Goal: Transaction & Acquisition: Download file/media

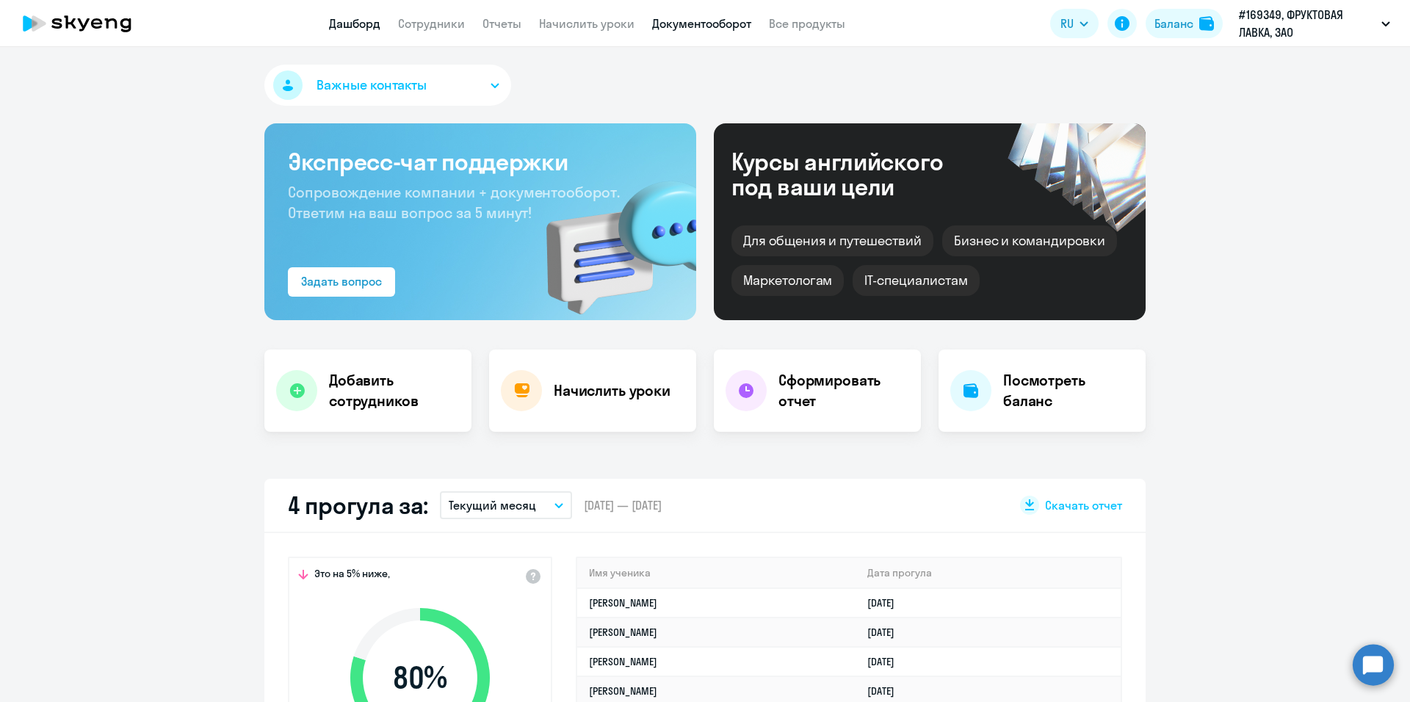
select select "30"
click at [696, 22] on link "Документооборот" at bounding box center [701, 23] width 99 height 15
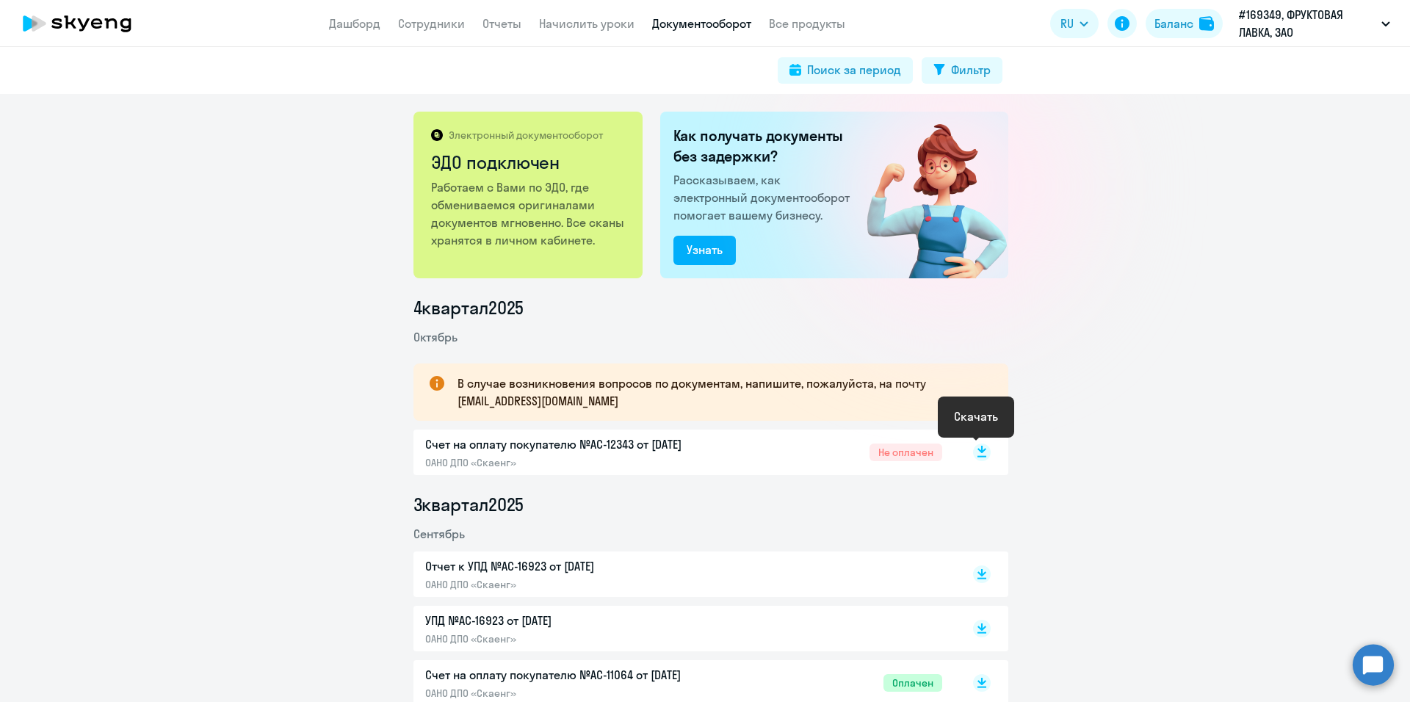
click at [980, 449] on rect at bounding box center [982, 452] width 18 height 18
click at [366, 23] on link "Дашборд" at bounding box center [354, 23] width 51 height 15
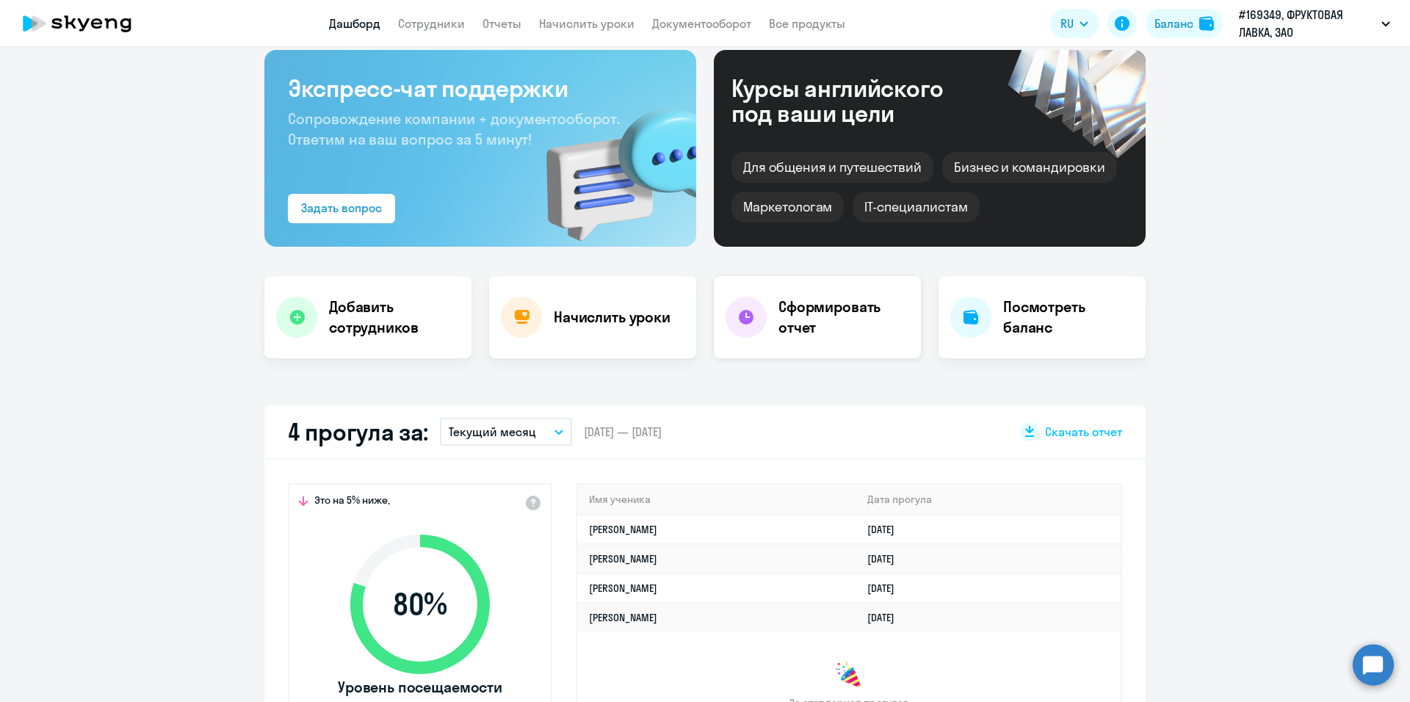
scroll to position [176, 0]
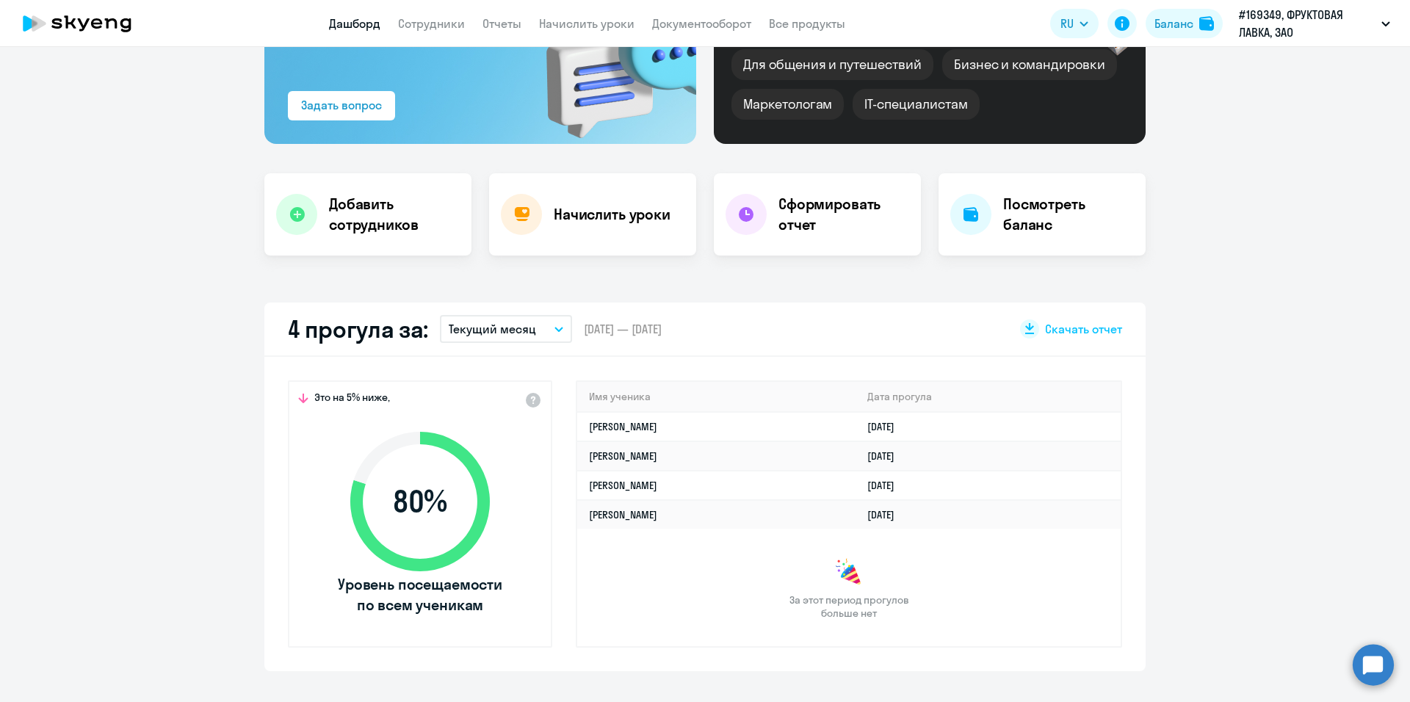
select select "30"
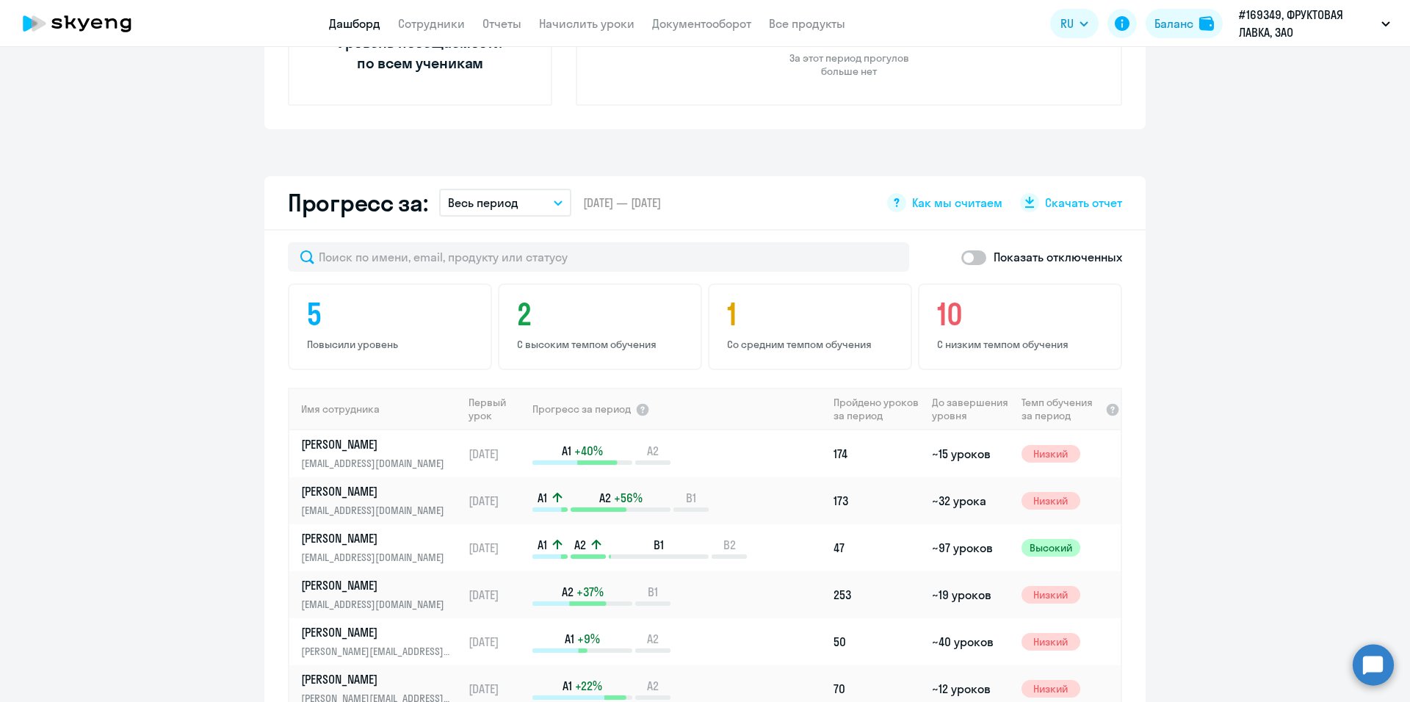
scroll to position [764, 0]
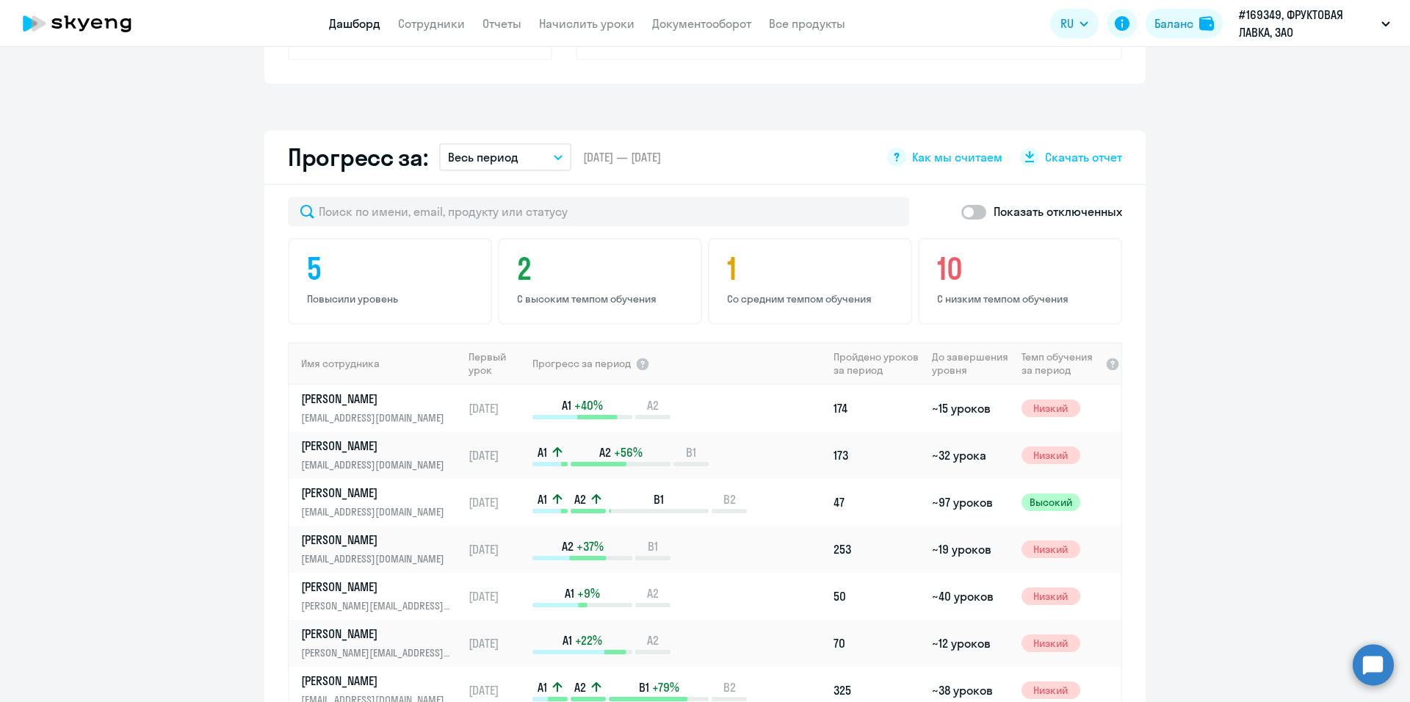
click at [548, 160] on button "Весь период" at bounding box center [505, 157] width 132 height 28
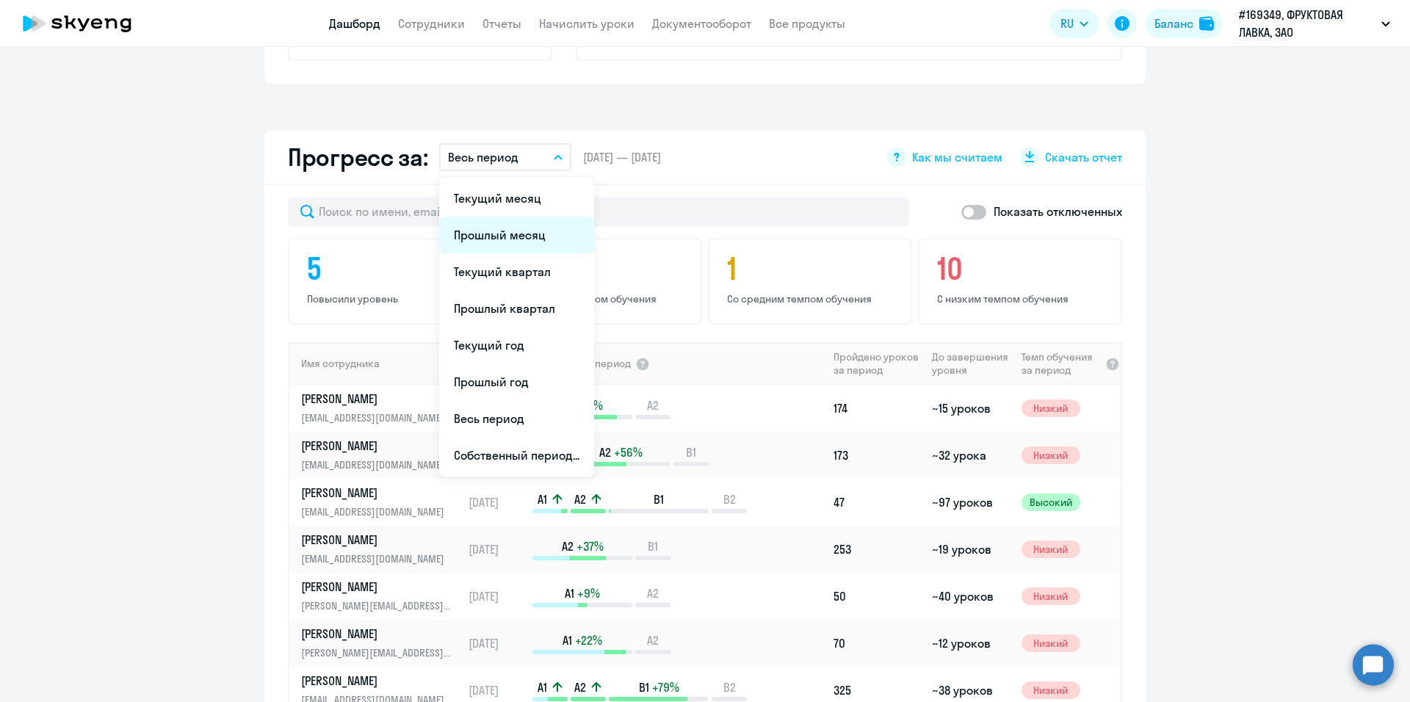
click at [515, 223] on li "Прошлый месяц" at bounding box center [516, 235] width 155 height 37
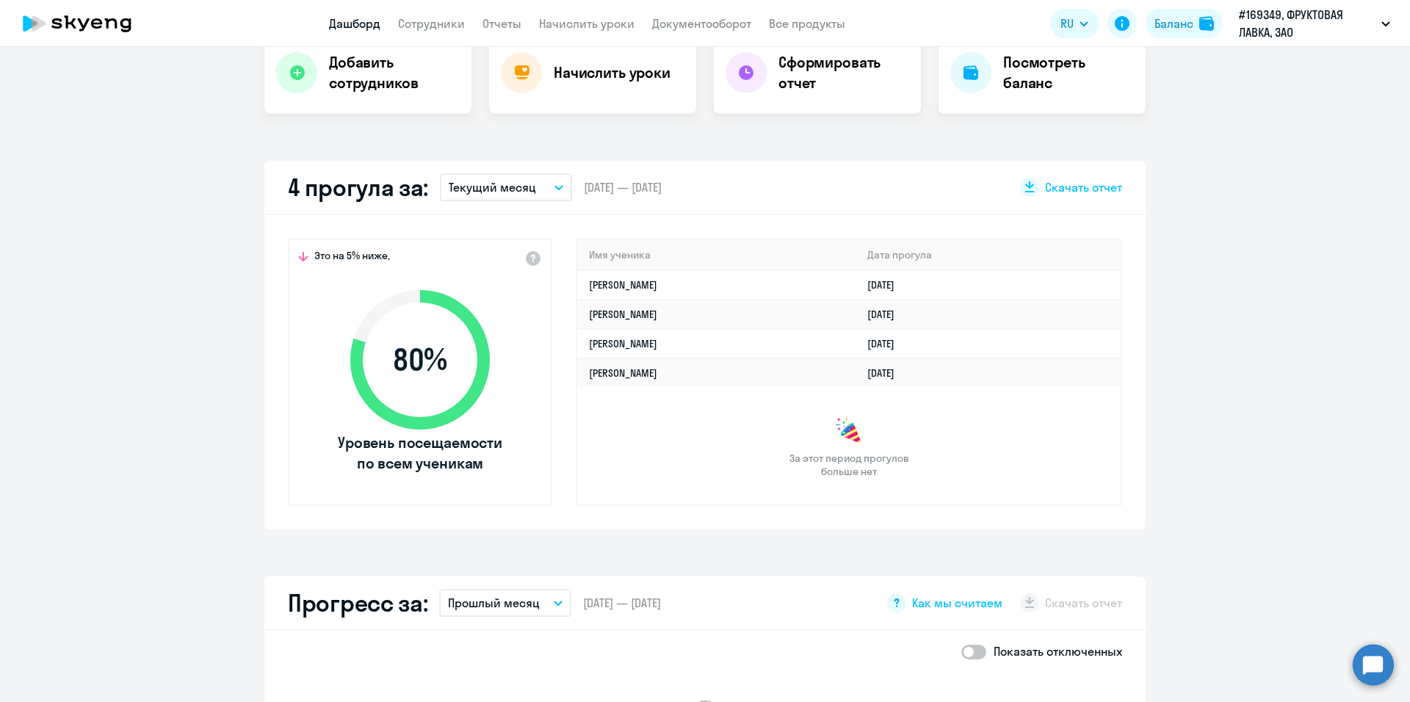
scroll to position [470, 0]
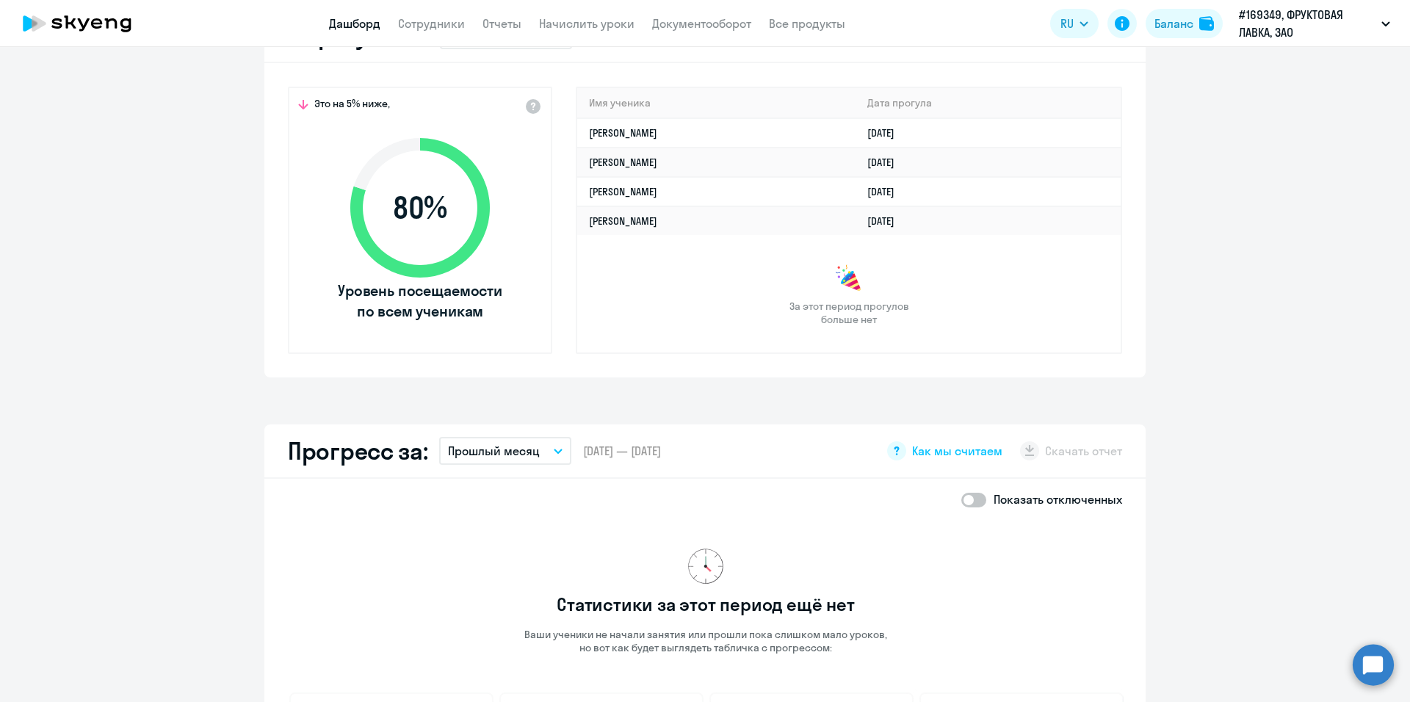
click at [975, 502] on span at bounding box center [973, 500] width 25 height 15
click at [961, 500] on input "checkbox" at bounding box center [960, 499] width 1 height 1
checkbox input "true"
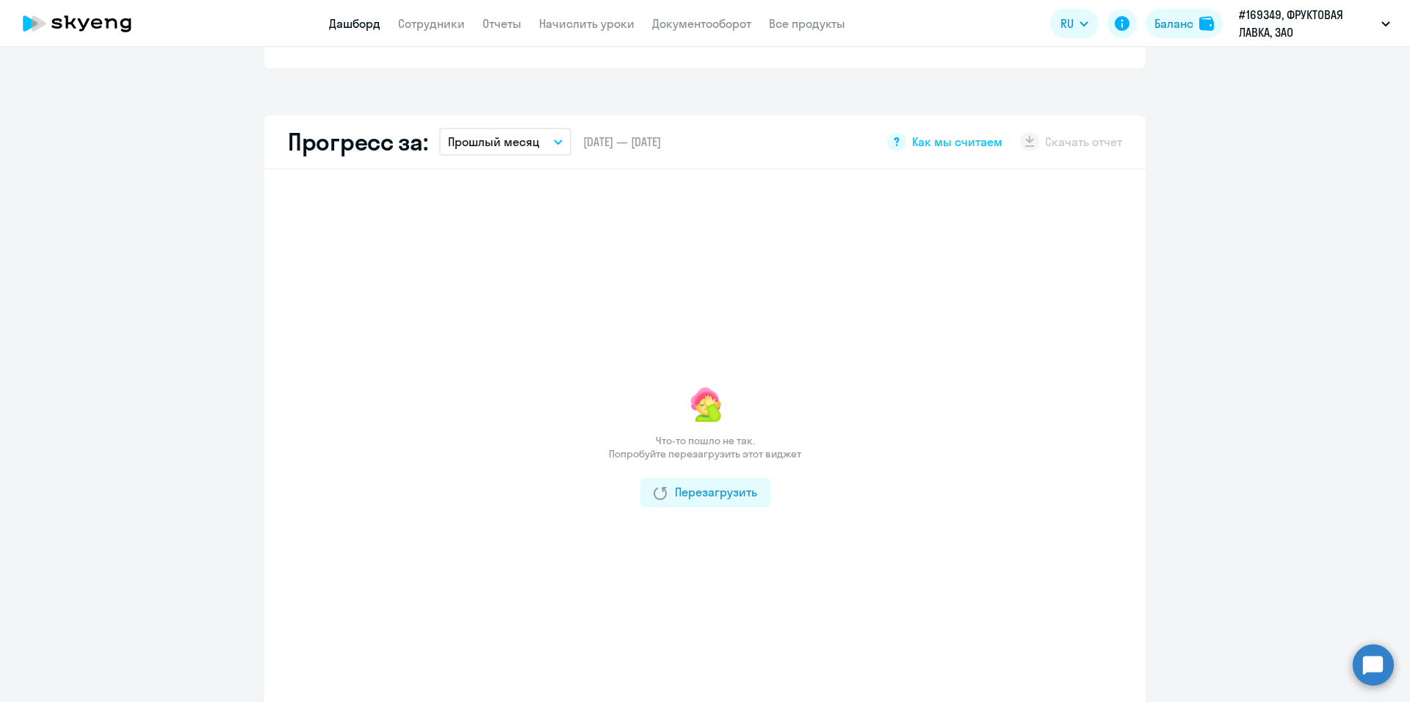
scroll to position [690, 0]
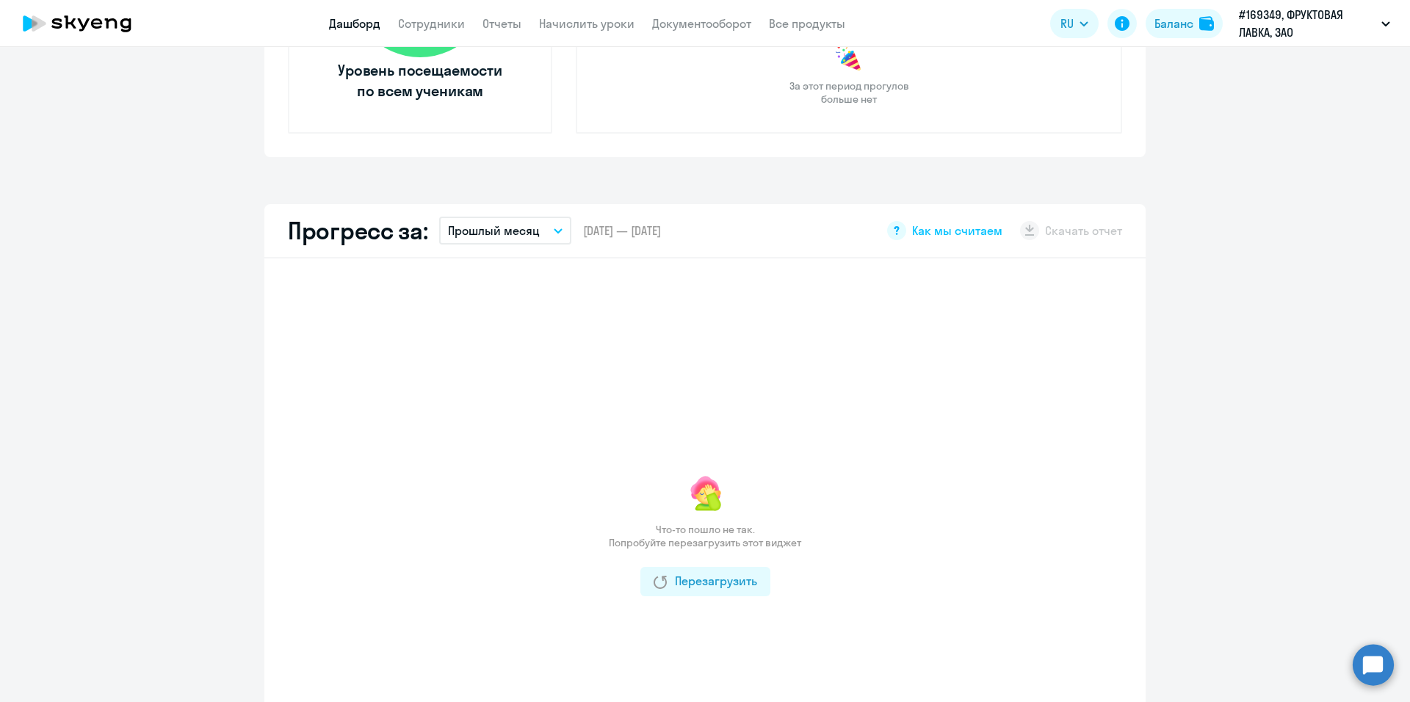
click at [1028, 234] on app-download-button "Скачать отчет" at bounding box center [1071, 230] width 102 height 19
click at [1047, 232] on app-download-button "Скачать отчет" at bounding box center [1071, 230] width 102 height 19
click at [1048, 232] on app-download-button "Скачать отчет" at bounding box center [1071, 230] width 102 height 19
click at [1026, 239] on div "Прогресс за: Прошлый месяц Текущий месяц Прошлый месяц Текущий квартал [GEOGRAP…" at bounding box center [704, 231] width 881 height 54
click at [540, 231] on button "Прошлый месяц" at bounding box center [505, 231] width 132 height 28
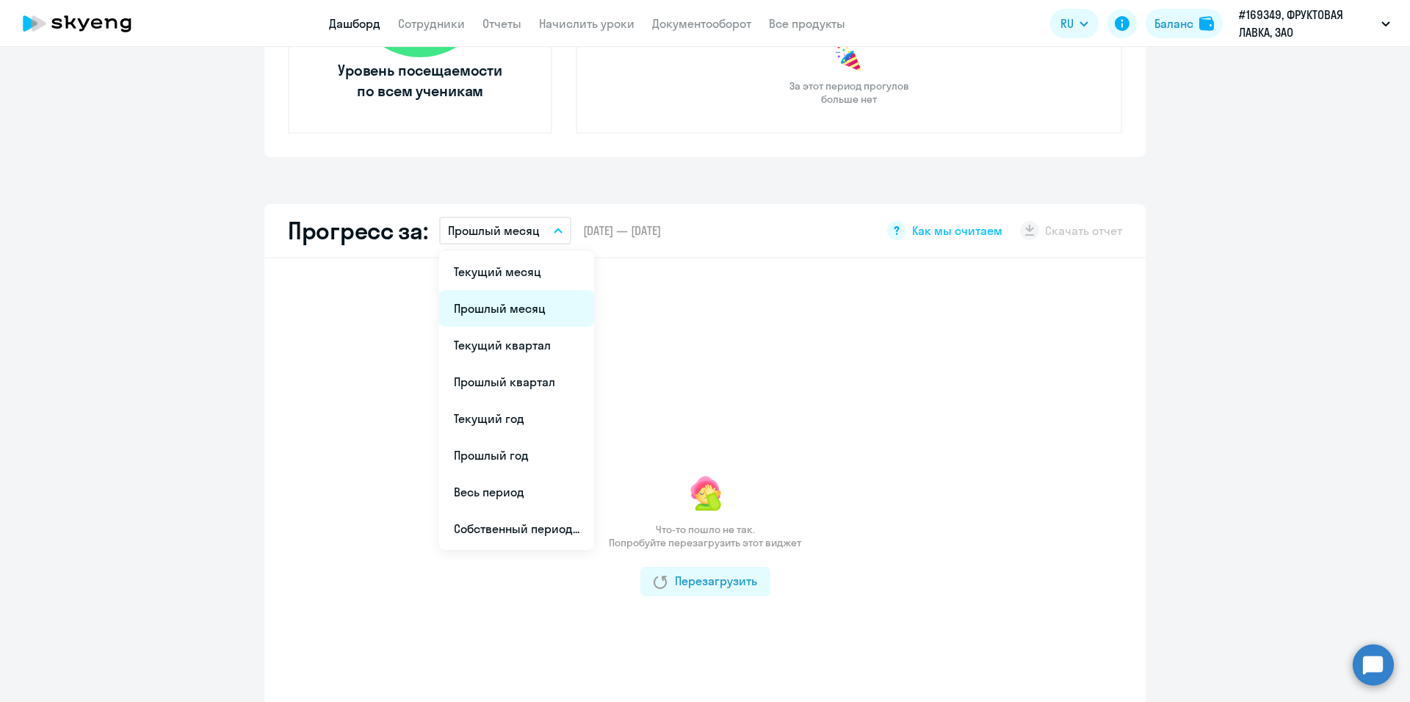
click at [515, 307] on li "Прошлый месяц" at bounding box center [516, 308] width 155 height 37
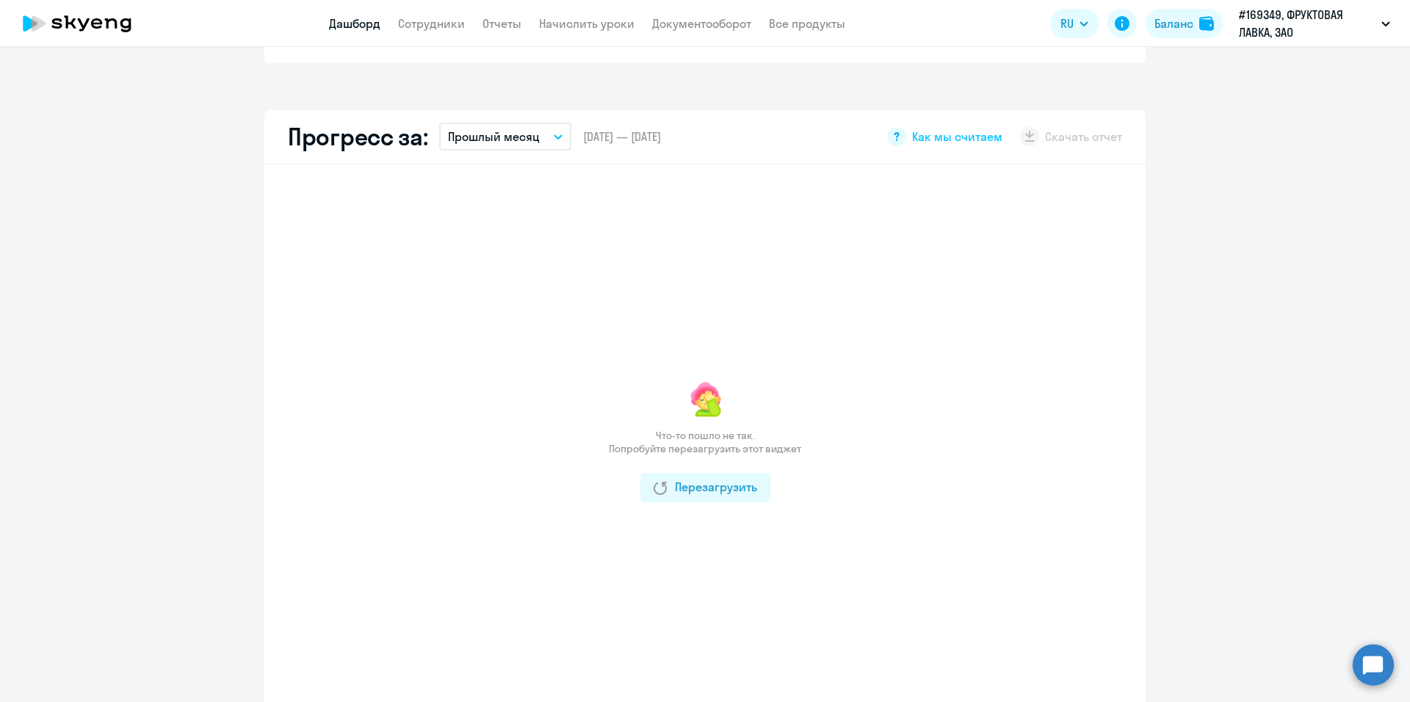
scroll to position [910, 0]
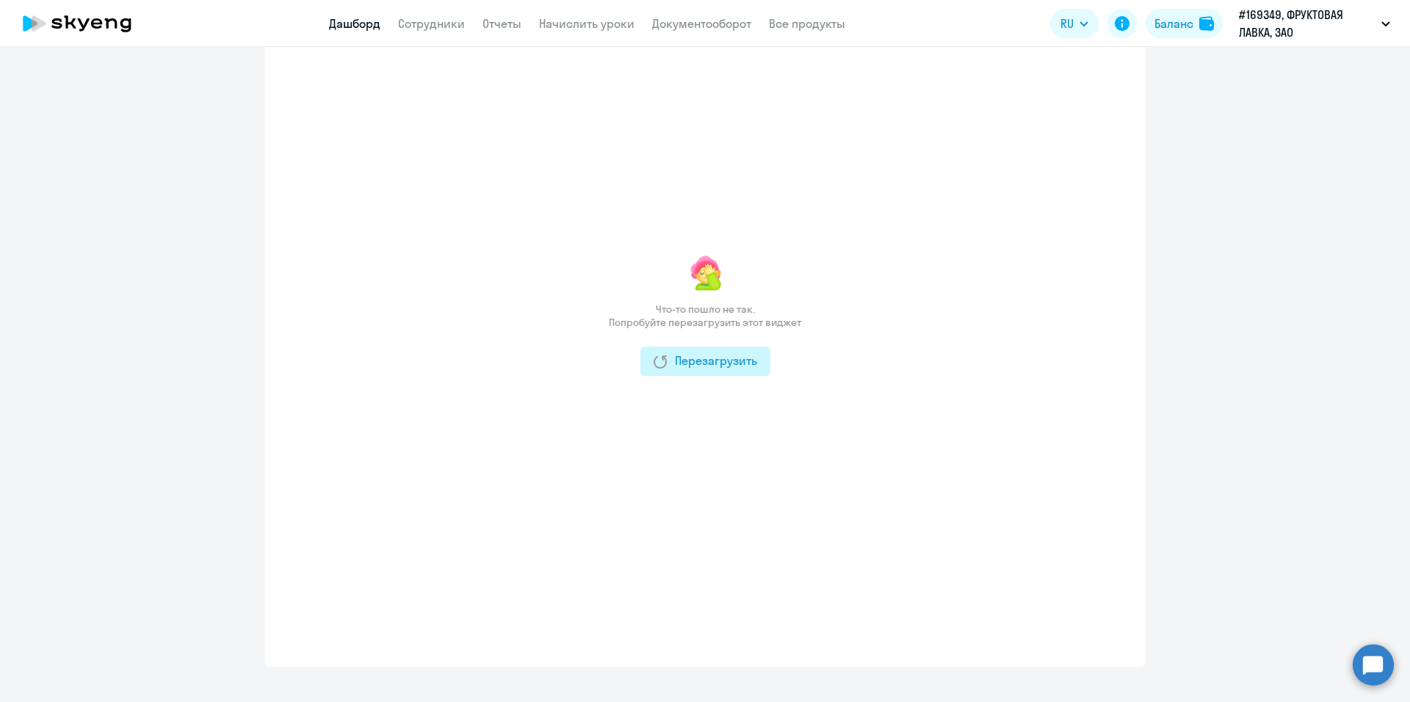
click at [720, 360] on div "Перезагрузить" at bounding box center [705, 361] width 104 height 18
